Goal: Information Seeking & Learning: Check status

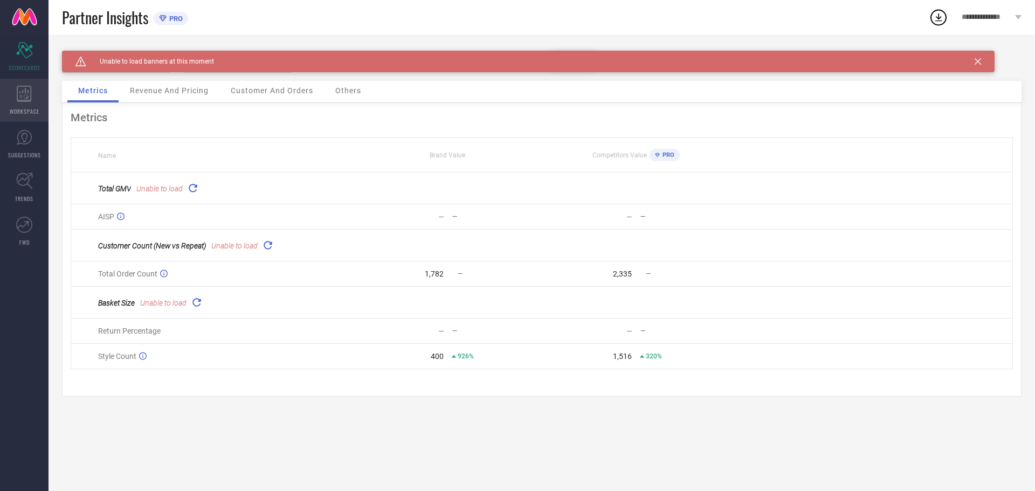
click at [26, 100] on icon at bounding box center [24, 94] width 15 height 16
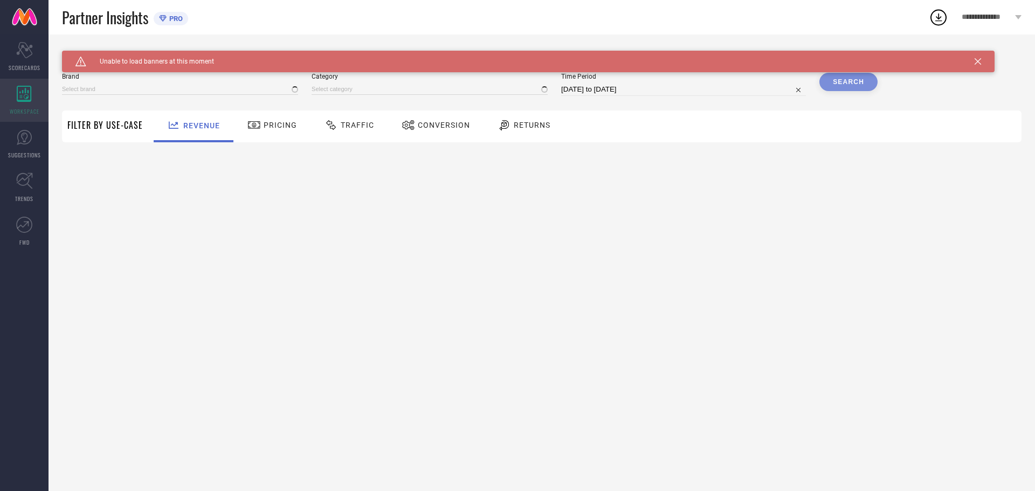
type input "VRAGI"
type input "All"
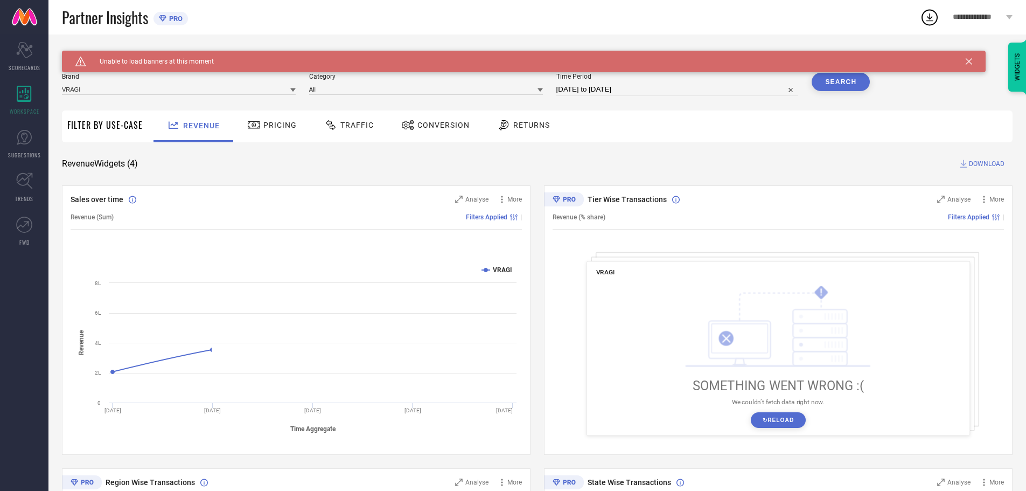
click at [170, 100] on div "Brand VRAGI Category All Time Period [DATE] to [DATE] Search" at bounding box center [466, 89] width 808 height 32
click at [495, 95] on div "Category All" at bounding box center [426, 84] width 234 height 23
click at [499, 90] on input at bounding box center [426, 89] width 234 height 11
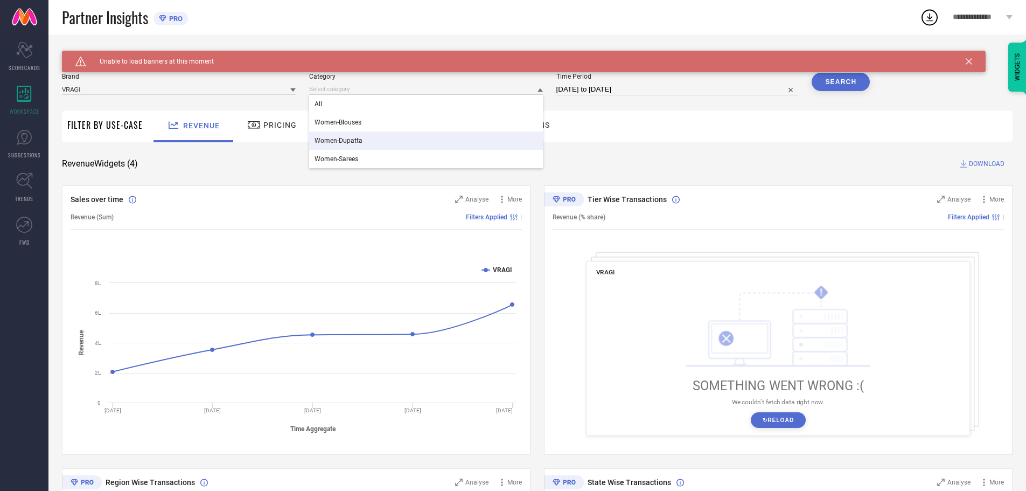
click at [356, 160] on span "Women-Sarees" at bounding box center [337, 159] width 44 height 8
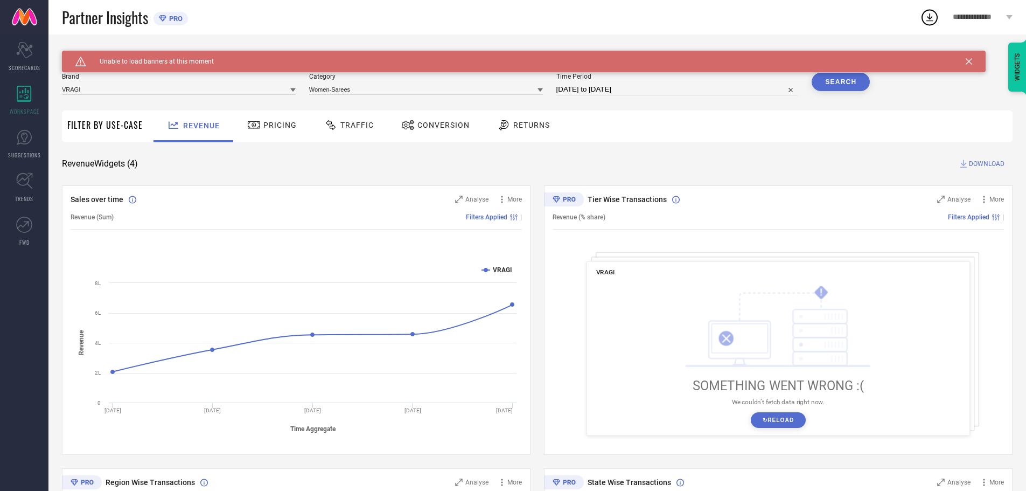
click at [852, 89] on button "Search" at bounding box center [841, 82] width 58 height 18
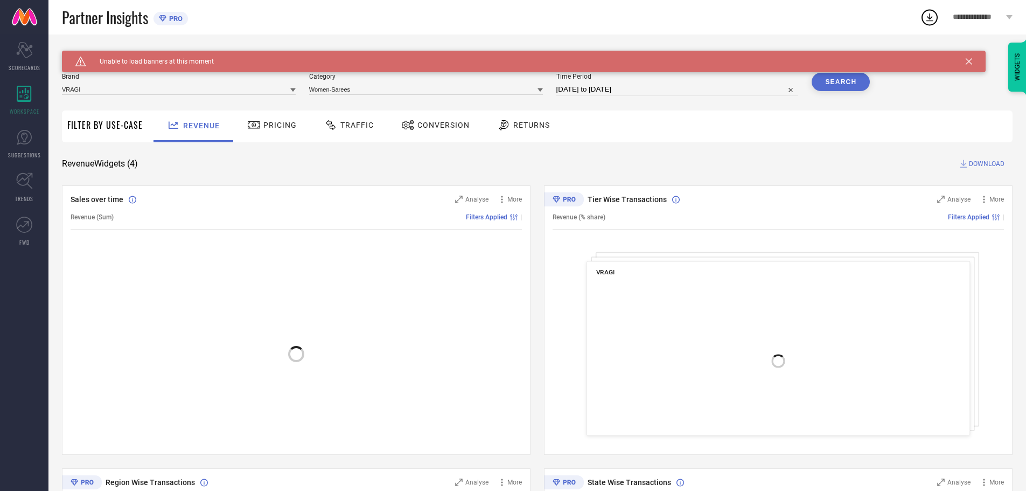
click at [846, 88] on button "Search" at bounding box center [841, 82] width 58 height 18
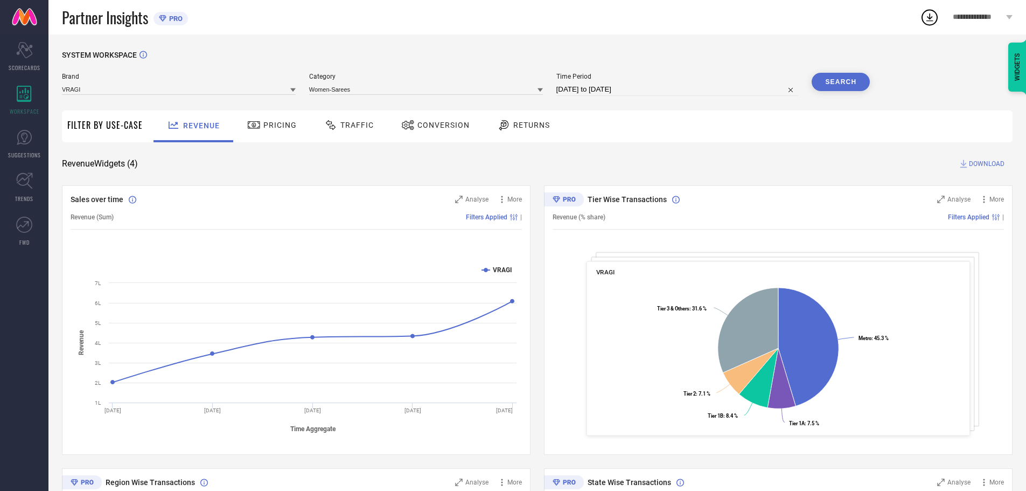
click at [267, 133] on div "Pricing" at bounding box center [272, 125] width 55 height 18
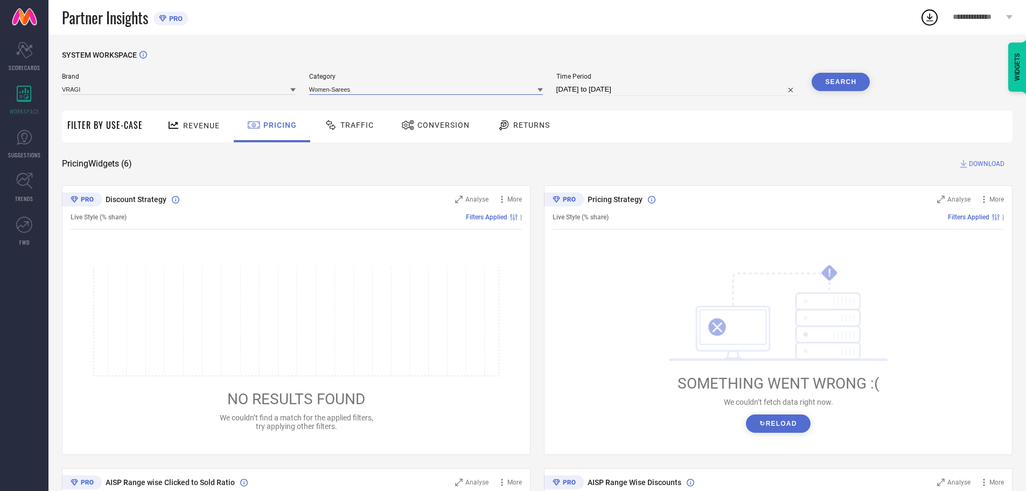
click at [336, 93] on input at bounding box center [426, 89] width 234 height 11
click at [581, 92] on input "[DATE] to [DATE]" at bounding box center [678, 89] width 242 height 13
select select "8"
select select "2025"
select select "9"
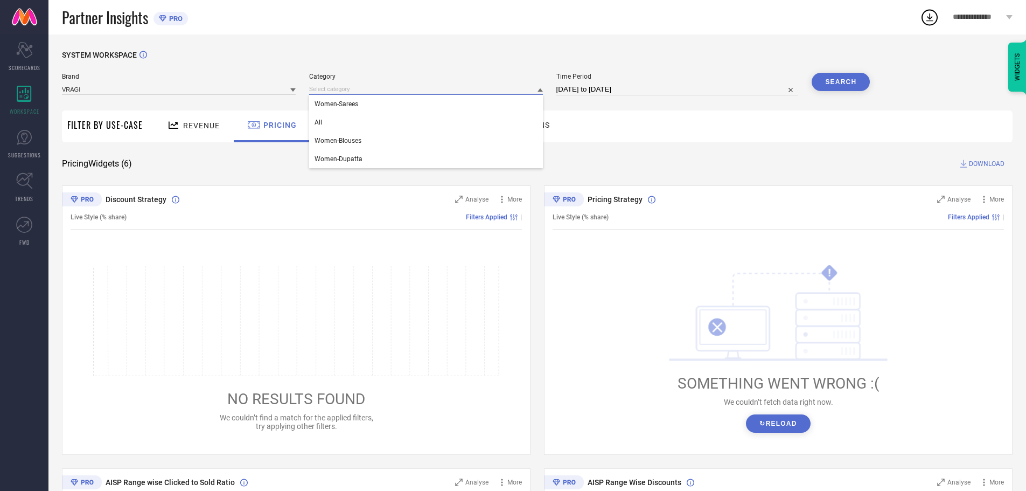
select select "2025"
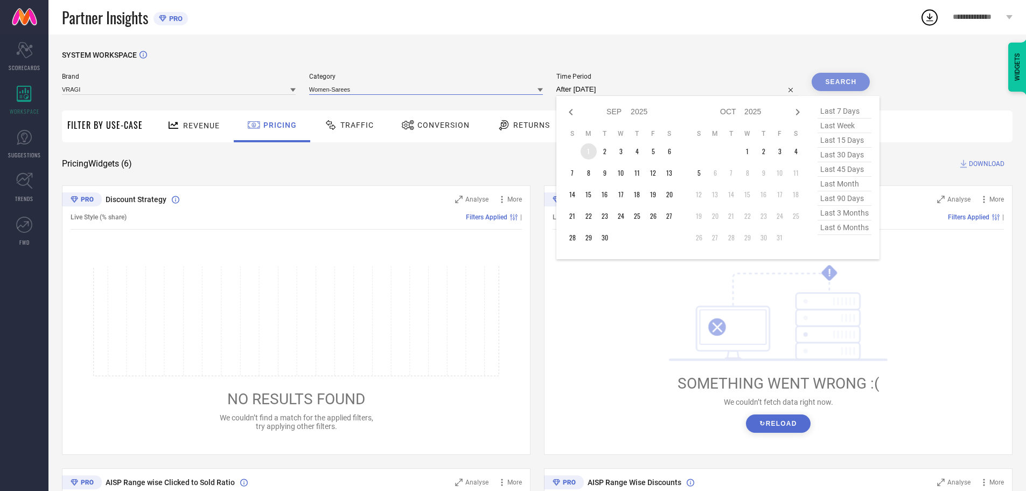
click at [588, 152] on td "1" at bounding box center [589, 151] width 16 height 16
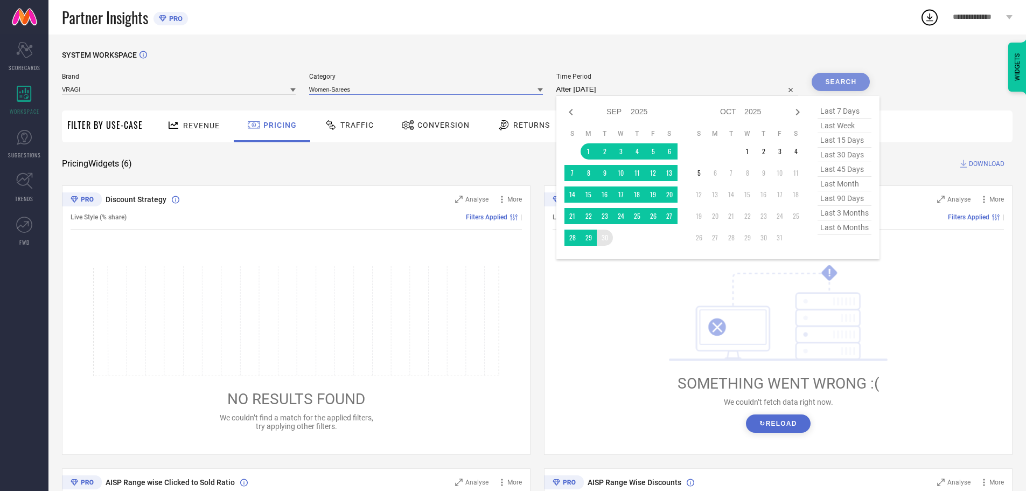
type input "[DATE] to [DATE]"
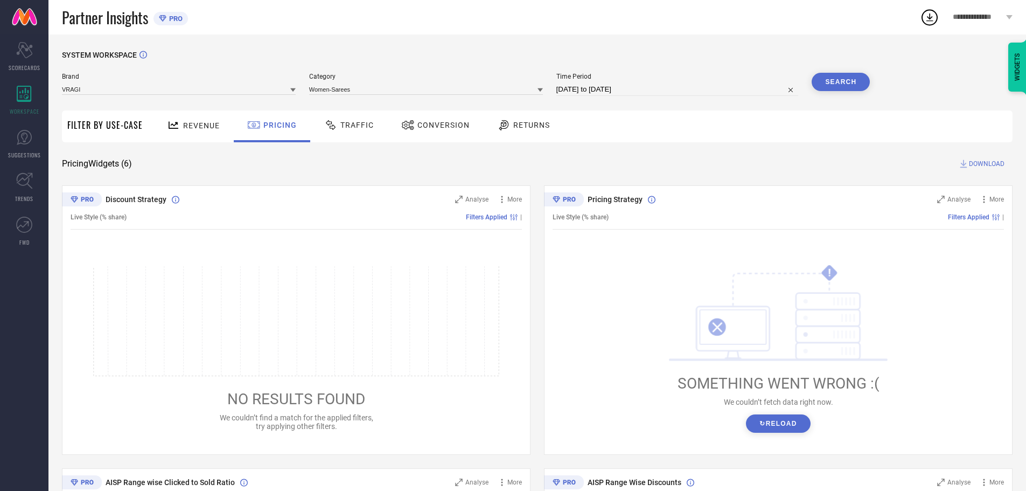
click at [856, 88] on button "Search" at bounding box center [841, 82] width 58 height 18
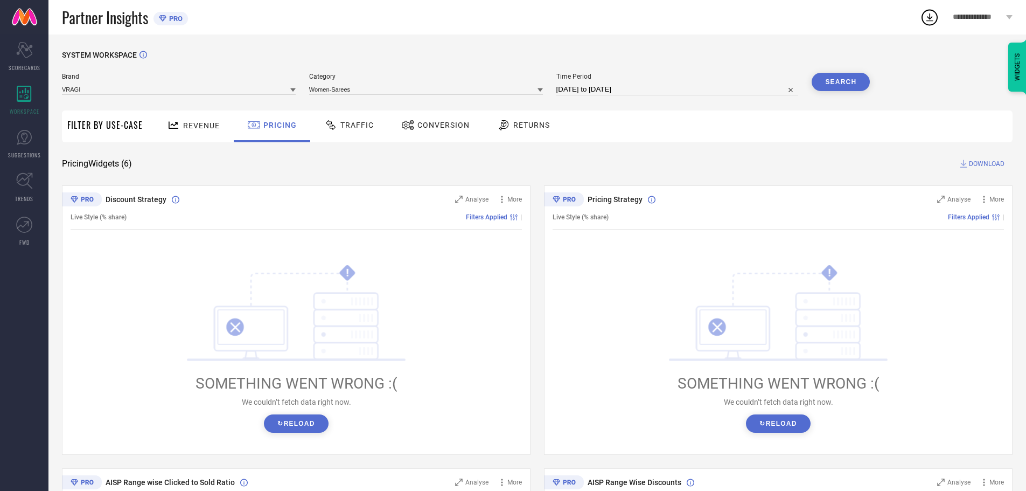
click at [270, 422] on button "↻ Reload" at bounding box center [296, 423] width 64 height 18
click at [757, 420] on button "↻ Reload" at bounding box center [778, 423] width 64 height 18
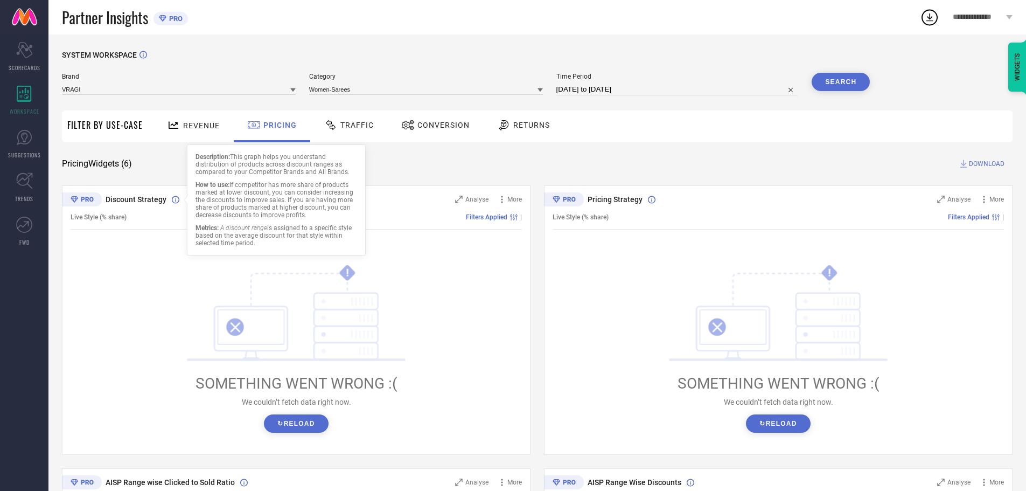
click at [346, 113] on div "Traffic" at bounding box center [349, 126] width 77 height 32
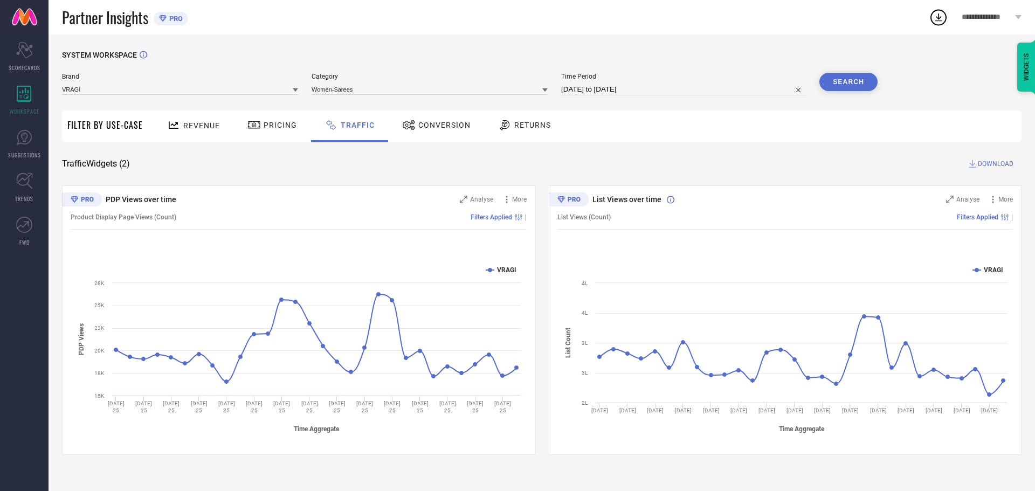
click at [428, 119] on div "Conversion" at bounding box center [436, 125] width 74 height 18
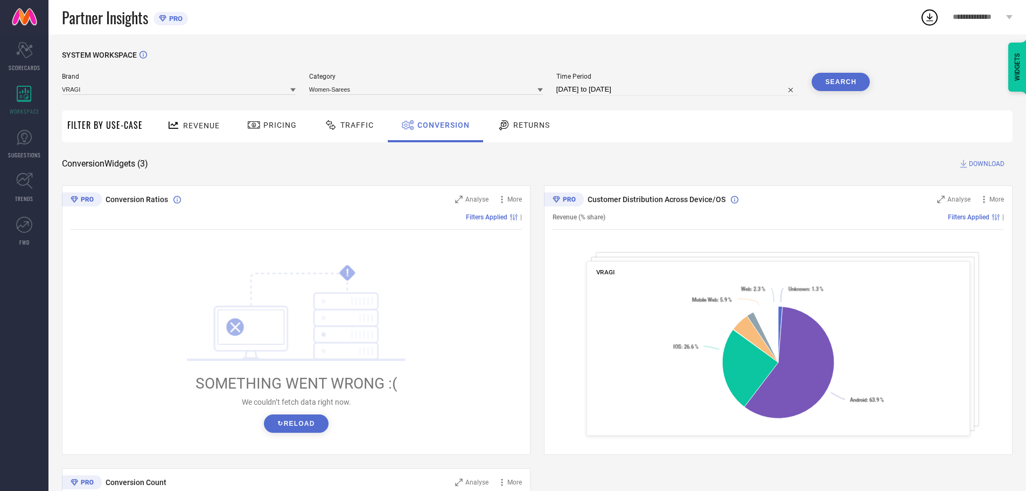
click at [117, 128] on span "Filter By Use-Case" at bounding box center [104, 125] width 75 height 13
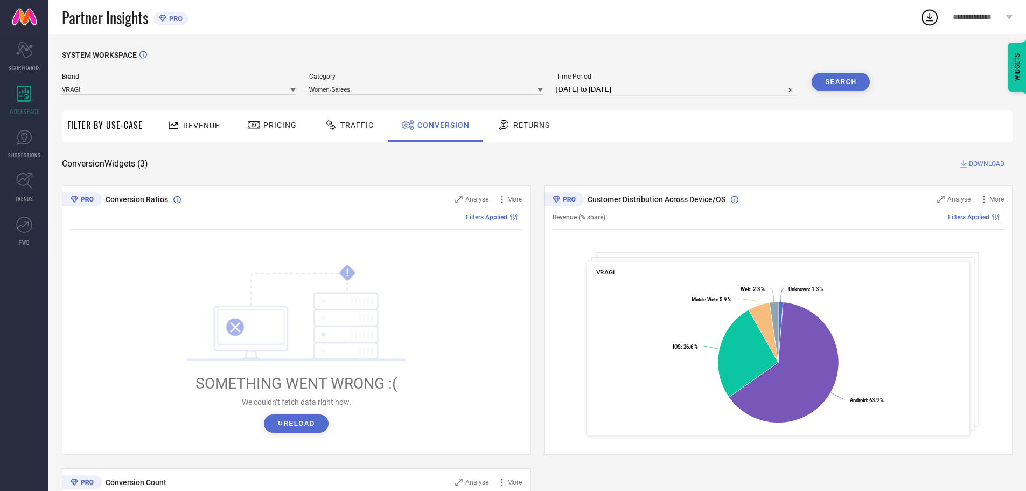
click at [207, 128] on span "Revenue" at bounding box center [201, 125] width 37 height 9
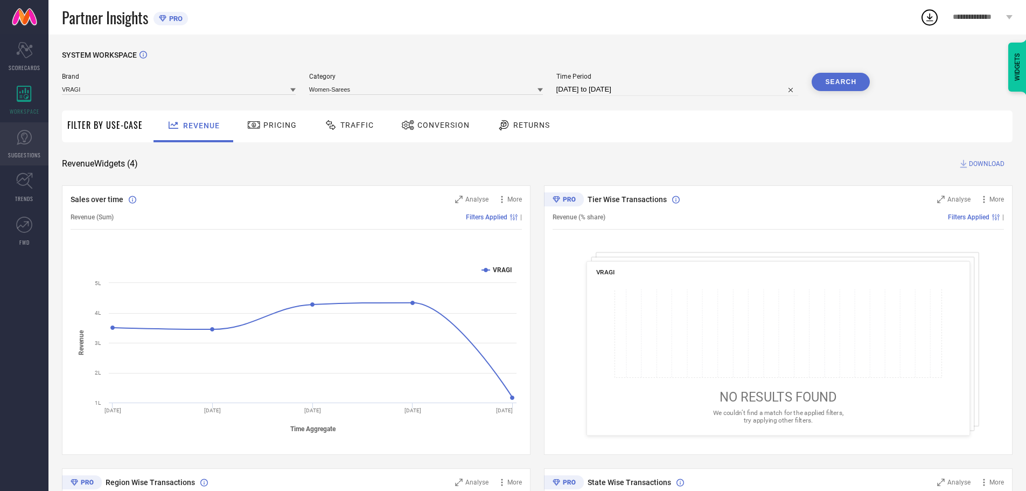
click at [29, 148] on link "SUGGESTIONS" at bounding box center [24, 143] width 48 height 43
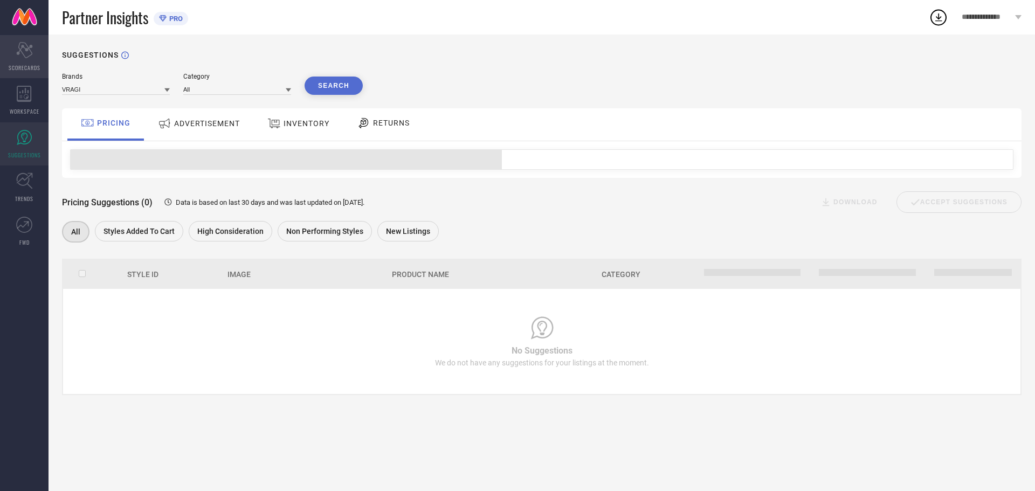
click at [27, 65] on span "SCORECARDS" at bounding box center [25, 68] width 32 height 8
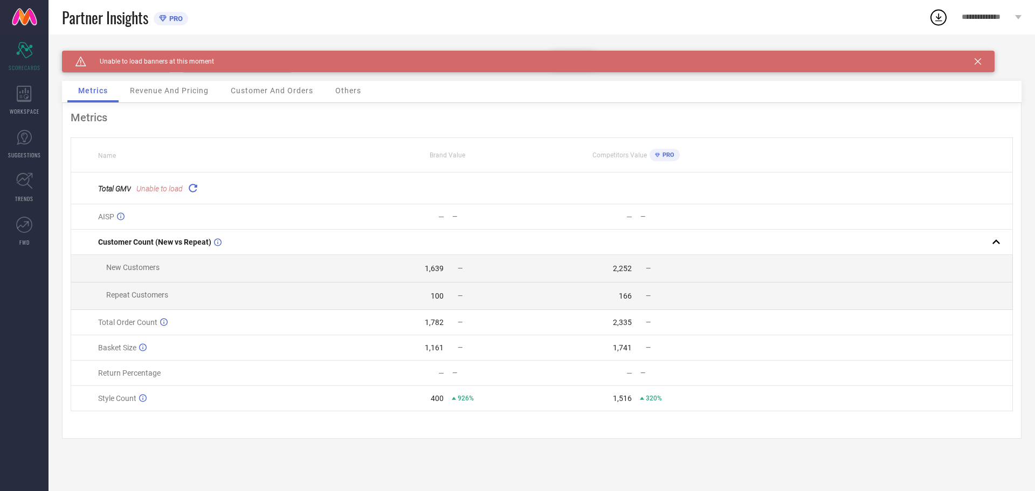
click at [185, 196] on div "Total GMV Unable to load" at bounding box center [225, 188] width 255 height 15
click at [188, 190] on icon at bounding box center [192, 188] width 12 height 12
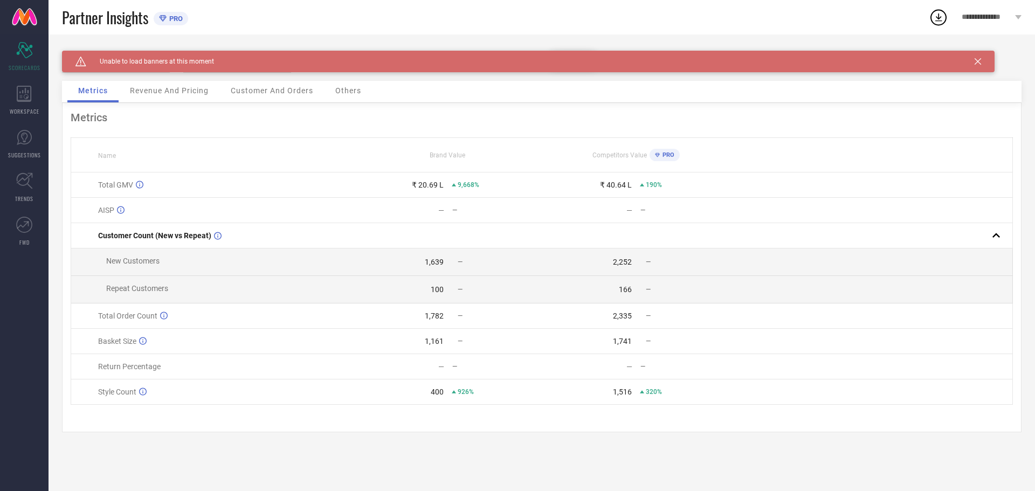
click at [184, 91] on span "Revenue And Pricing" at bounding box center [169, 90] width 79 height 9
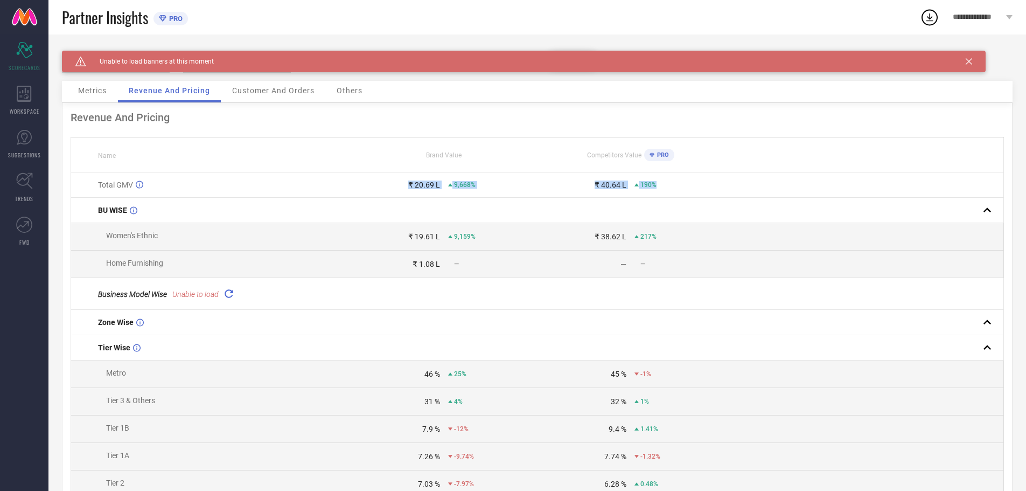
drag, startPoint x: 464, startPoint y: 179, endPoint x: 749, endPoint y: 179, distance: 285.6
click at [749, 179] on tr "Total GMV ₹ 20.69 L 9,668% ₹ 40.64 L 190%" at bounding box center [537, 184] width 933 height 25
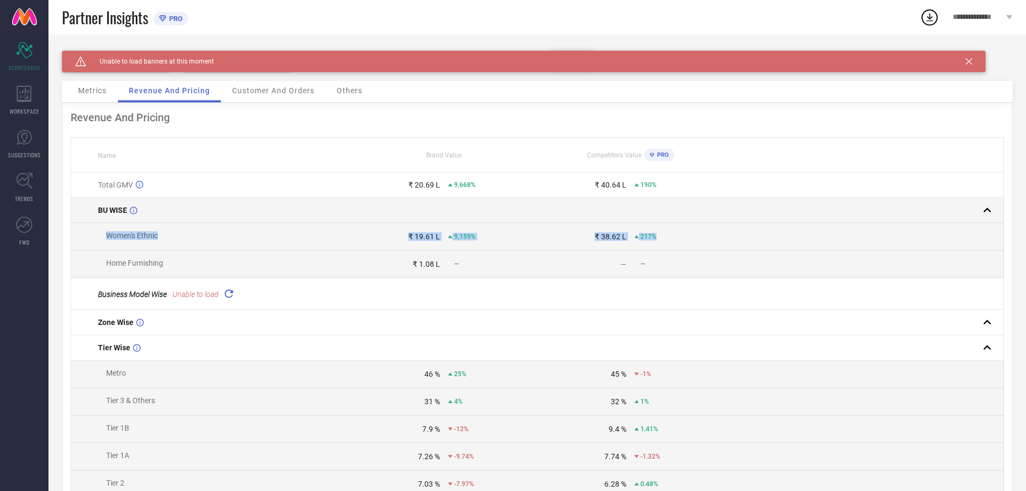
drag, startPoint x: 721, startPoint y: 225, endPoint x: 330, endPoint y: 214, distance: 391.9
click at [330, 214] on tbody "Total GMV ₹ 20.69 L 9,668% ₹ 40.64 L 190% BU WISE Women's Ethnic ₹ 19.61 L 9,15…" at bounding box center [537, 377] width 933 height 410
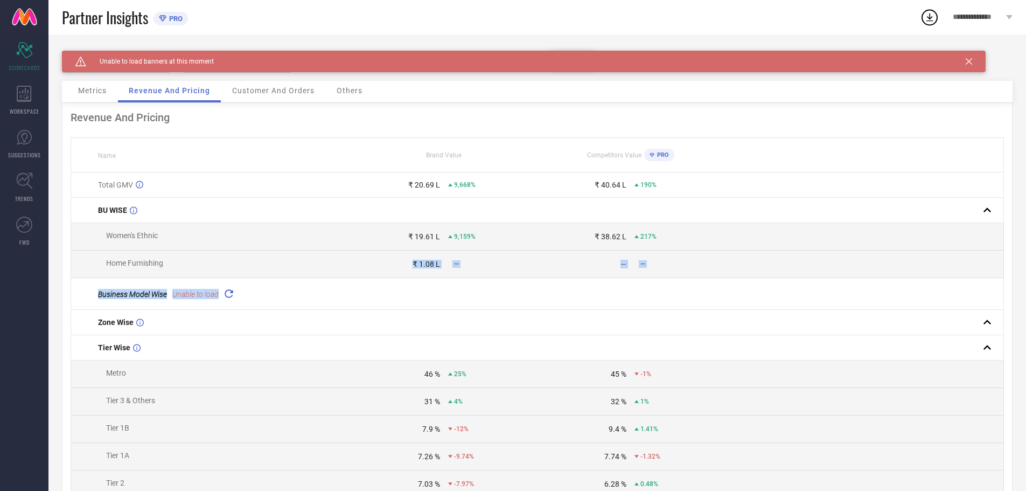
drag, startPoint x: 343, startPoint y: 276, endPoint x: 658, endPoint y: 282, distance: 315.2
click at [628, 281] on table "Name Brand Value Competitors Value PRO Total GMV ₹ 20.69 L 9,668% ₹ 40.64 L 190…" at bounding box center [538, 359] width 934 height 445
